Goal: Check status: Check status

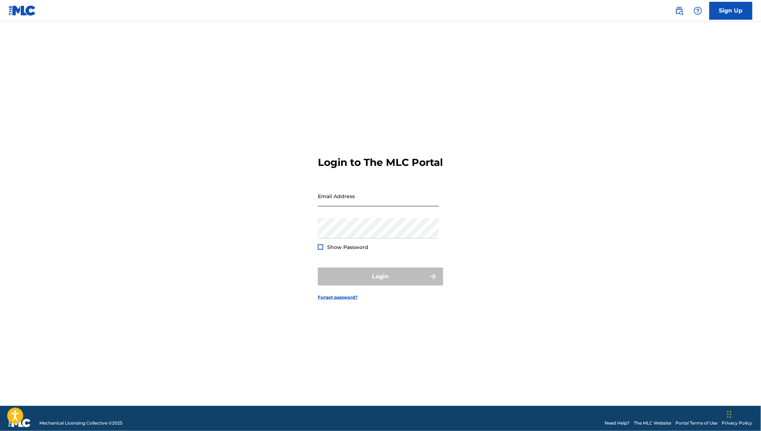
click at [341, 203] on input "Email Address" at bounding box center [378, 196] width 121 height 20
type input "c"
type input "[EMAIL_ADDRESS][DOMAIN_NAME]"
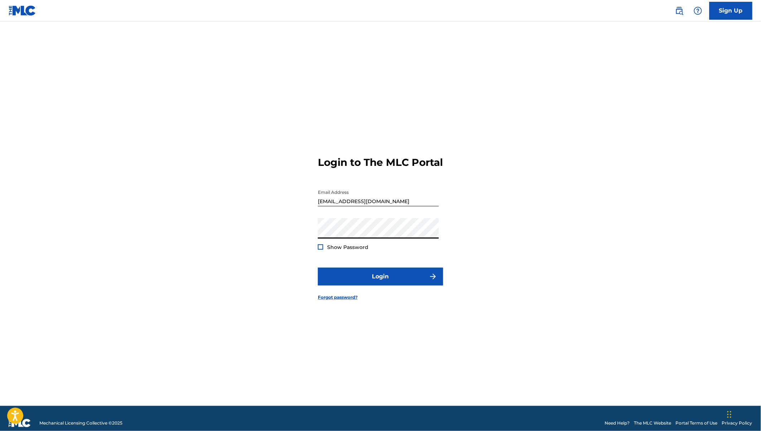
click at [318, 267] on button "Login" at bounding box center [380, 276] width 125 height 18
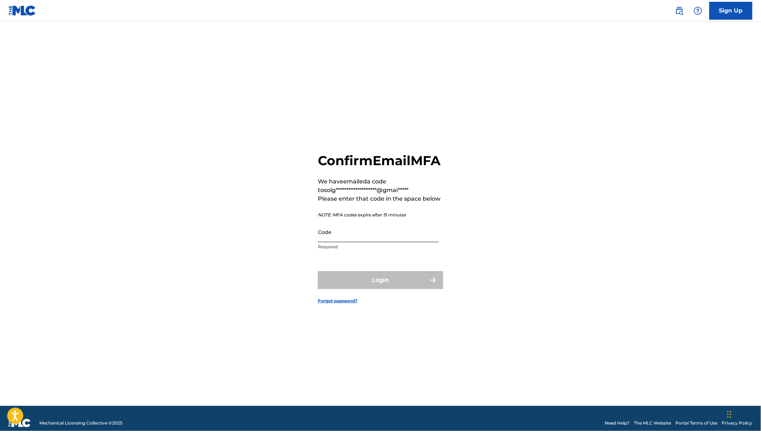
click at [325, 242] on input "Code" at bounding box center [378, 232] width 121 height 20
paste input "080088"
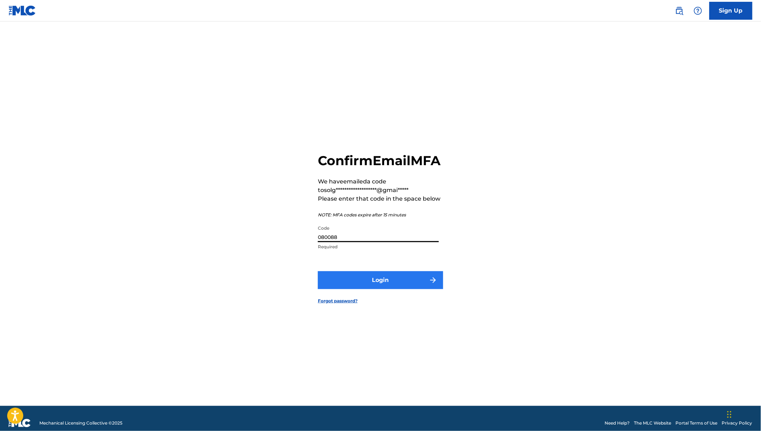
type input "080088"
click at [363, 289] on button "Login" at bounding box center [380, 280] width 125 height 18
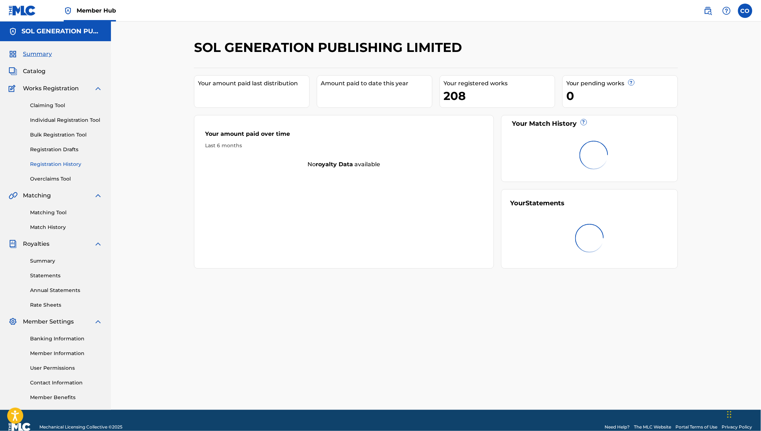
click at [54, 161] on link "Registration History" at bounding box center [66, 164] width 72 height 8
